Goal: Information Seeking & Learning: Find specific fact

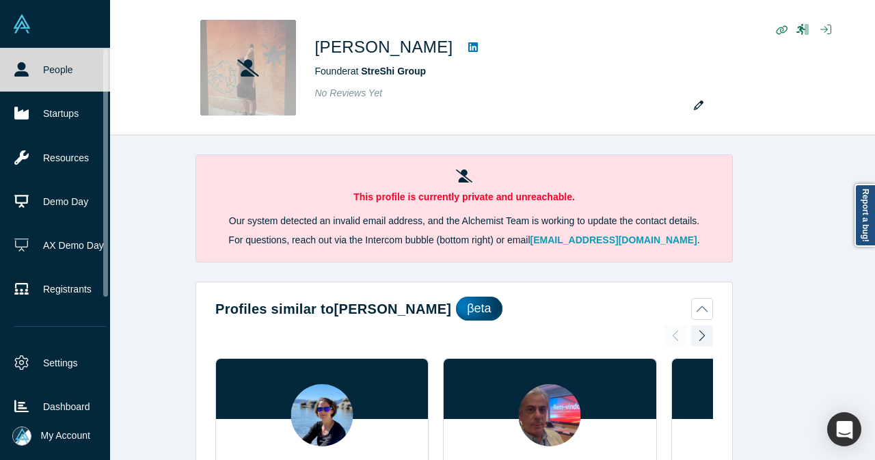
click at [32, 72] on link "People" at bounding box center [60, 70] width 120 height 44
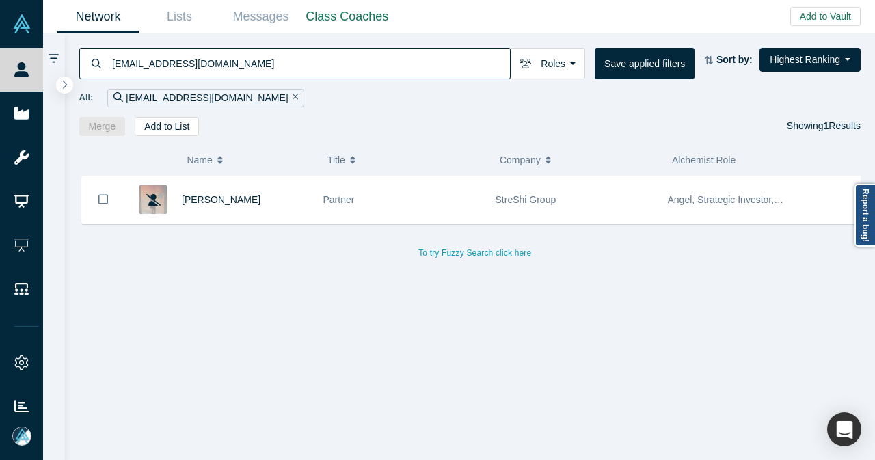
click at [292, 98] on icon "Remove Filter" at bounding box center [295, 97] width 6 height 6
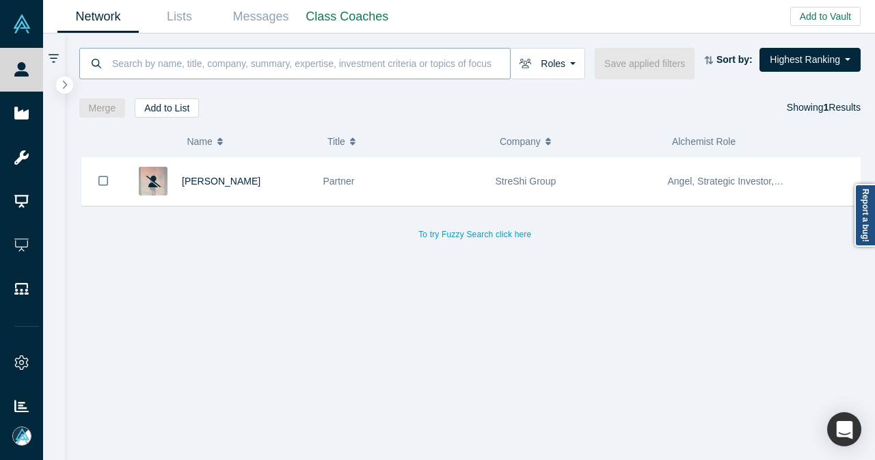
click at [234, 64] on input at bounding box center [310, 63] width 399 height 32
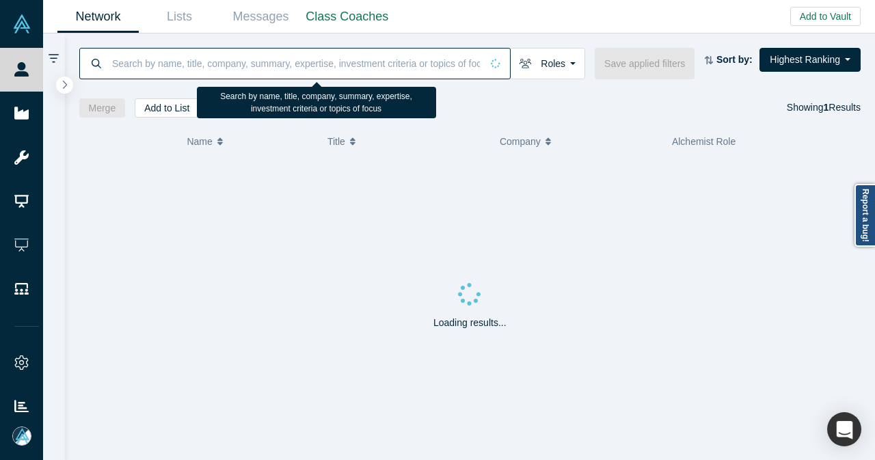
paste input "[EMAIL_ADDRESS][DOMAIN_NAME]"
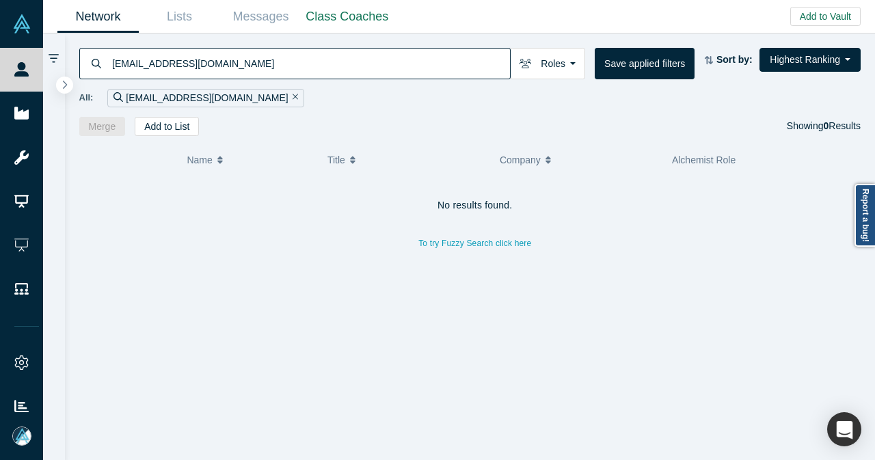
type input "[EMAIL_ADDRESS][DOMAIN_NAME]"
